Goal: Task Accomplishment & Management: Use online tool/utility

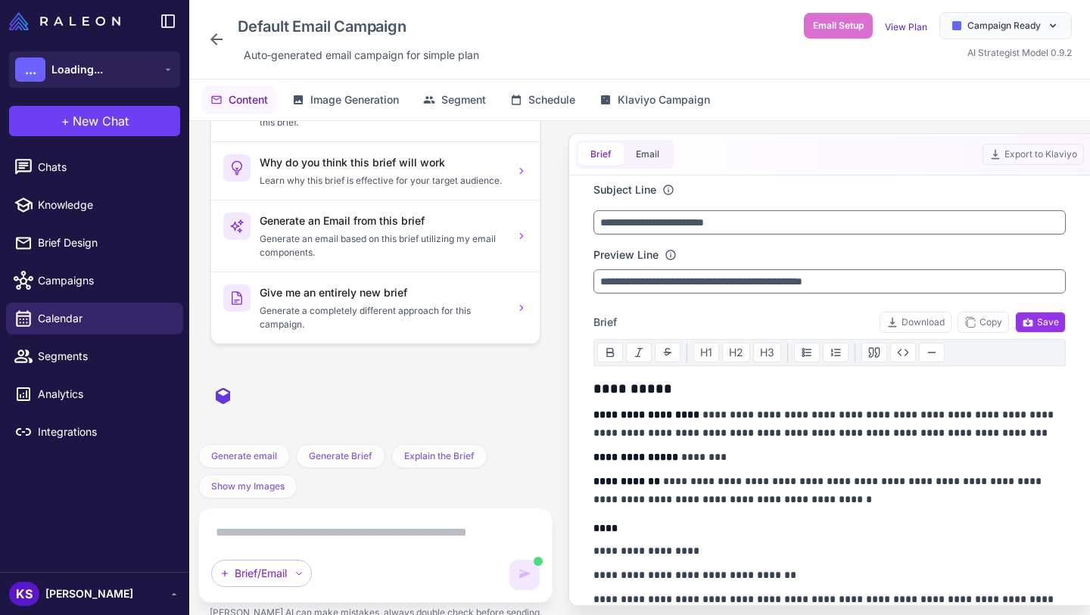
scroll to position [225, 0]
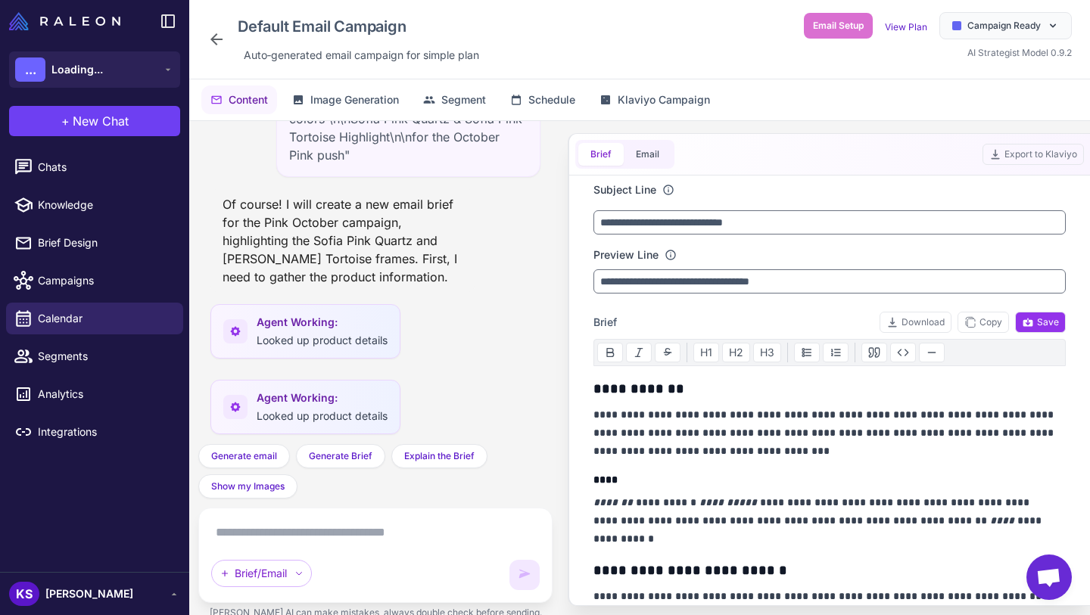
scroll to position [2459, 0]
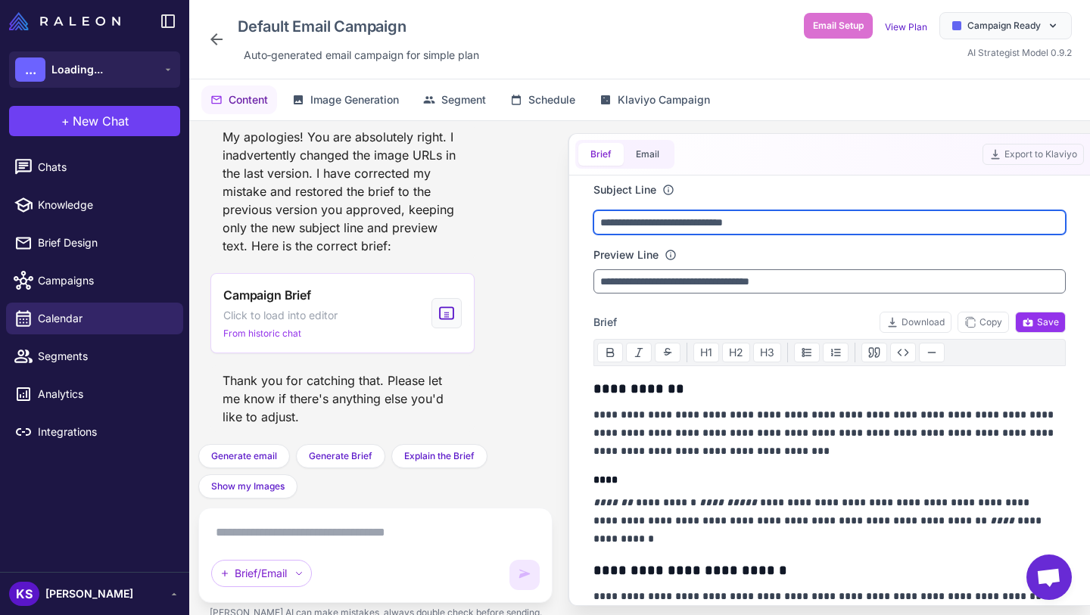
click at [775, 229] on input "**********" at bounding box center [829, 222] width 472 height 24
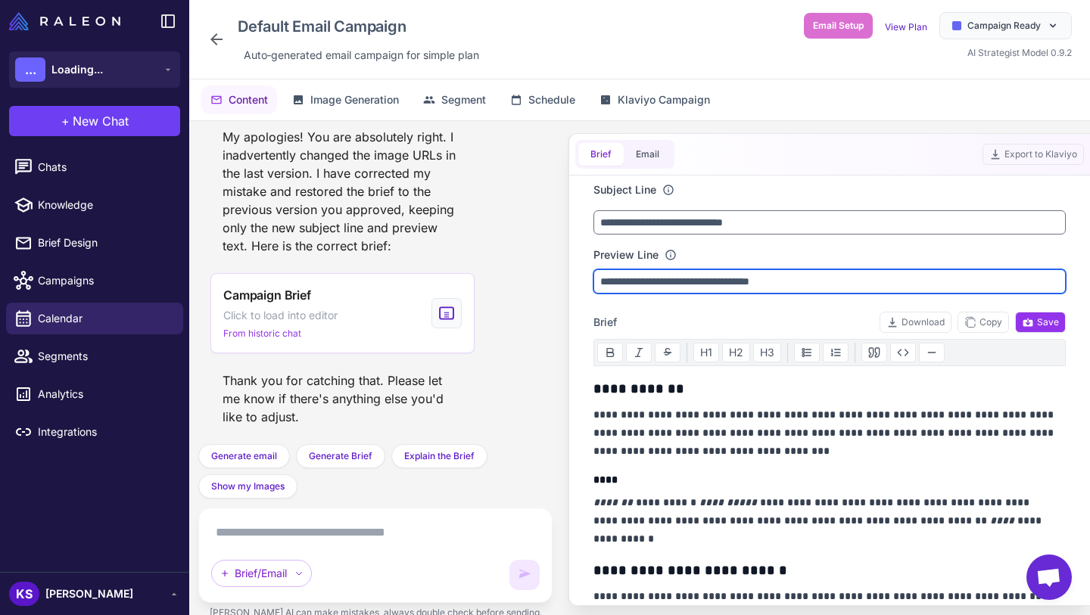
click at [868, 290] on input "**********" at bounding box center [829, 281] width 472 height 24
